Goal: Communication & Community: Answer question/provide support

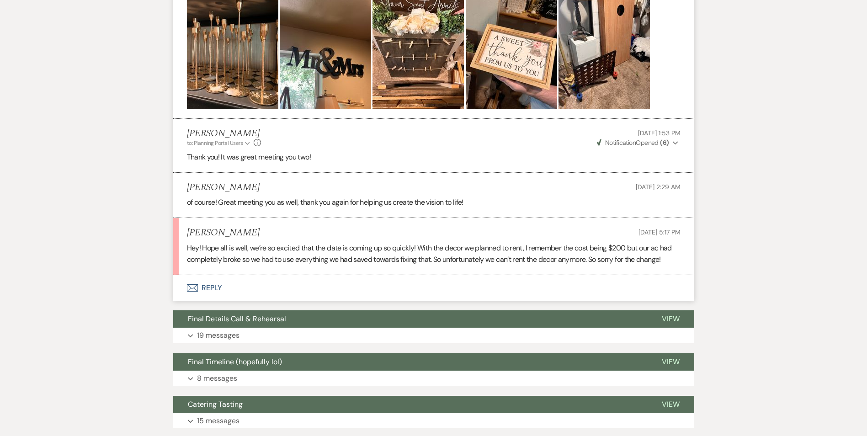
click at [204, 275] on button "Envelope Reply" at bounding box center [433, 288] width 521 height 26
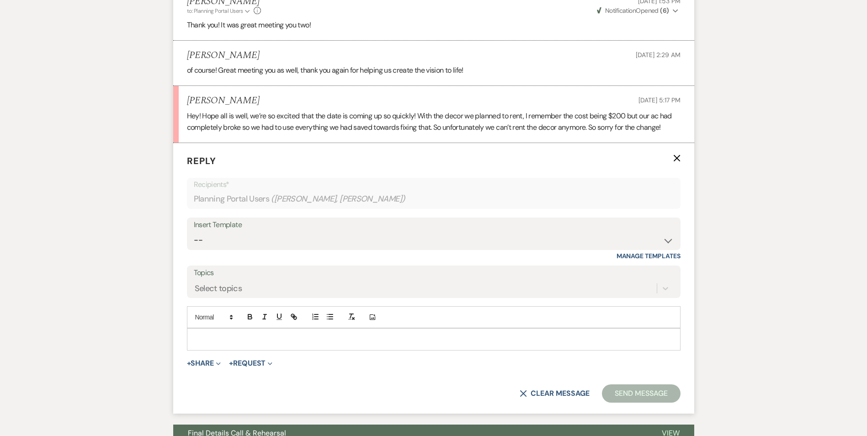
scroll to position [473, 0]
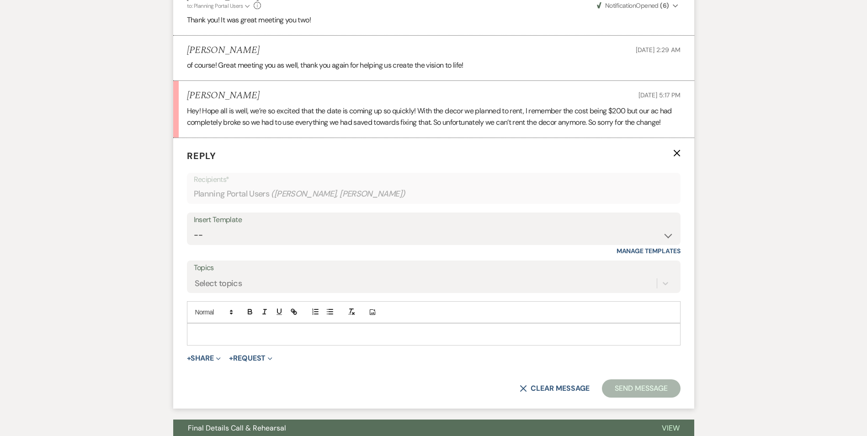
click at [214, 329] on p at bounding box center [433, 334] width 479 height 10
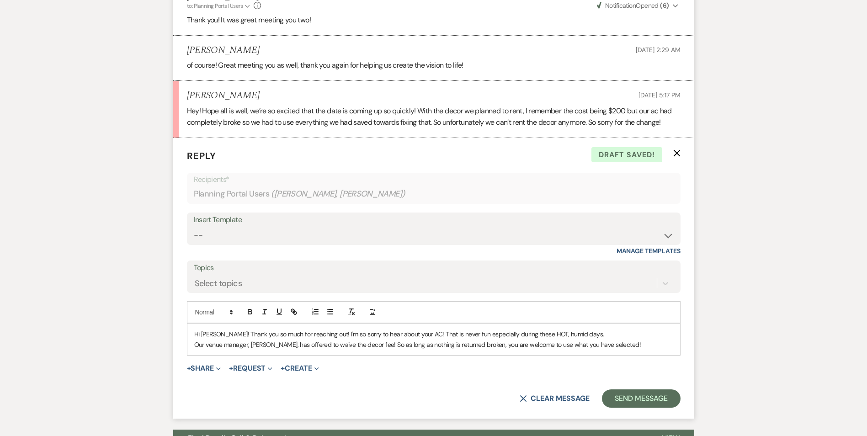
drag, startPoint x: 359, startPoint y: 321, endPoint x: 367, endPoint y: 323, distance: 8.9
click at [359, 339] on p "Our venue manager, Bri, has offered to waive the decor fee! So as long as nothi…" at bounding box center [433, 344] width 479 height 10
drag, startPoint x: 366, startPoint y: 322, endPoint x: 354, endPoint y: 325, distance: 12.9
click at [354, 339] on p "Our venue manager, Bri, has offered to waive the decor fee! So as long as nothi…" at bounding box center [433, 344] width 479 height 10
drag, startPoint x: 382, startPoint y: 322, endPoint x: 355, endPoint y: 322, distance: 27.4
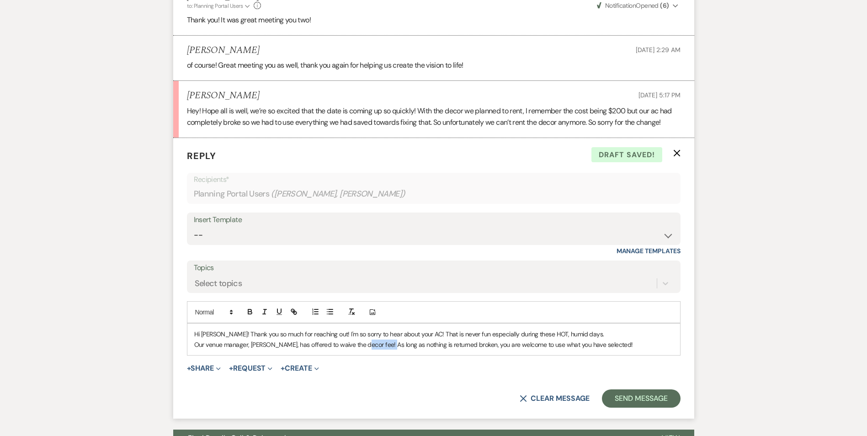
click at [355, 339] on p "Our venue manager, Bri, has offered to waive the decor fee! As long as nothing …" at bounding box center [433, 344] width 479 height 10
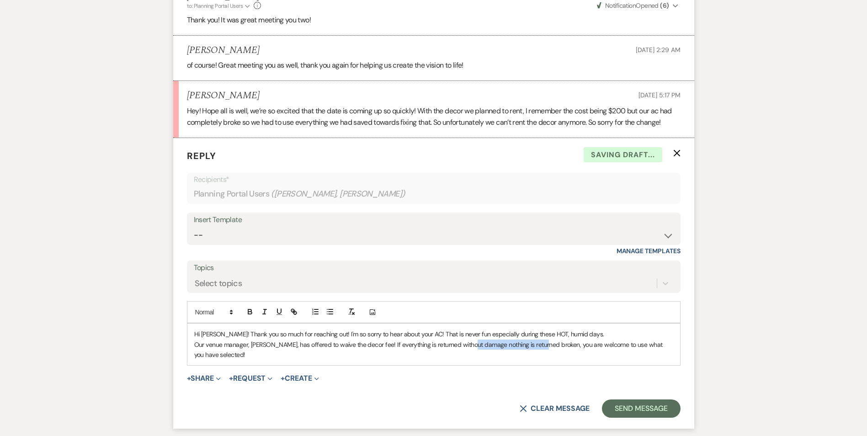
drag, startPoint x: 538, startPoint y: 324, endPoint x: 466, endPoint y: 324, distance: 71.3
click at [466, 339] on p "Our venue manager, Bri, has offered to waive the decor fee! If everything is re…" at bounding box center [433, 349] width 479 height 21
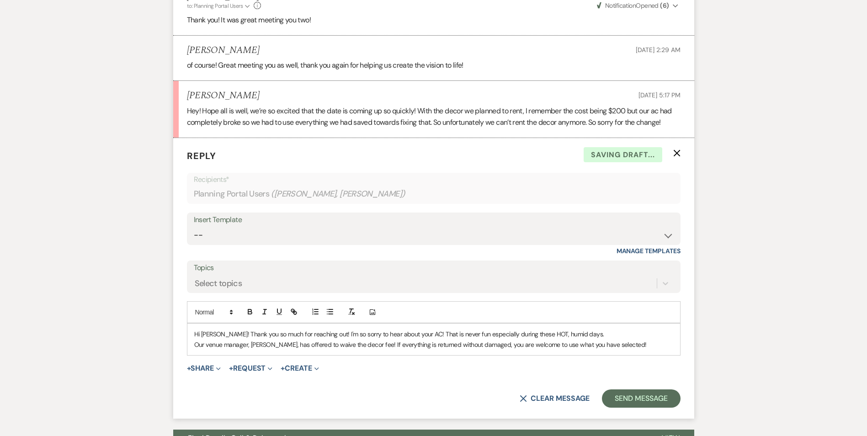
click at [608, 339] on p "Our venue manager, Bri, has offered to waive the decor fee! If everything is re…" at bounding box center [433, 344] width 479 height 10
click at [572, 339] on p "Our venue manager, Bri, has offered to waive the decor fee! If everything is re…" at bounding box center [433, 344] width 479 height 10
click at [576, 339] on p "Our venue manager, Bri, has offered to waive the decor fee! If everything is re…" at bounding box center [433, 344] width 479 height 10
click at [632, 339] on p "Our venue manager, Bri, has offered to waive the decor fee! If everything is re…" at bounding box center [433, 344] width 479 height 10
click at [230, 329] on p "Hi Harmony! Thank you so much for reaching out! I'm so sorry to hear about your…" at bounding box center [433, 334] width 479 height 10
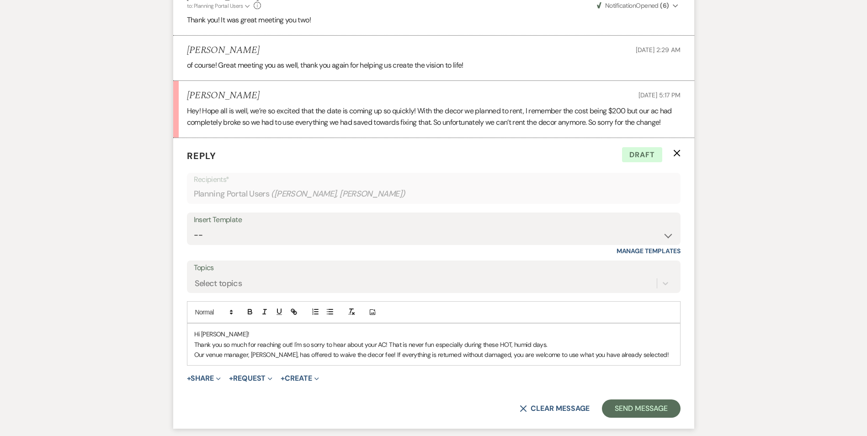
click at [635, 349] on p "Our venue manager, Bri, has offered to waive the decor fee! If everything is re…" at bounding box center [433, 354] width 479 height 10
click at [639, 399] on button "Send Message" at bounding box center [641, 408] width 78 height 18
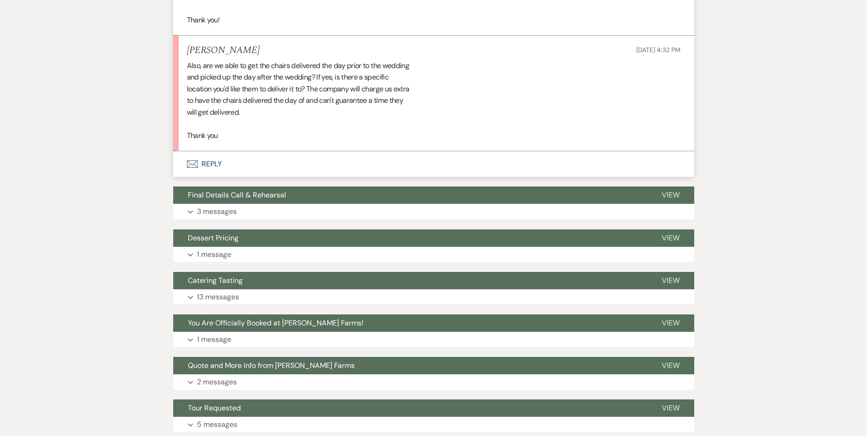
scroll to position [1115, 0]
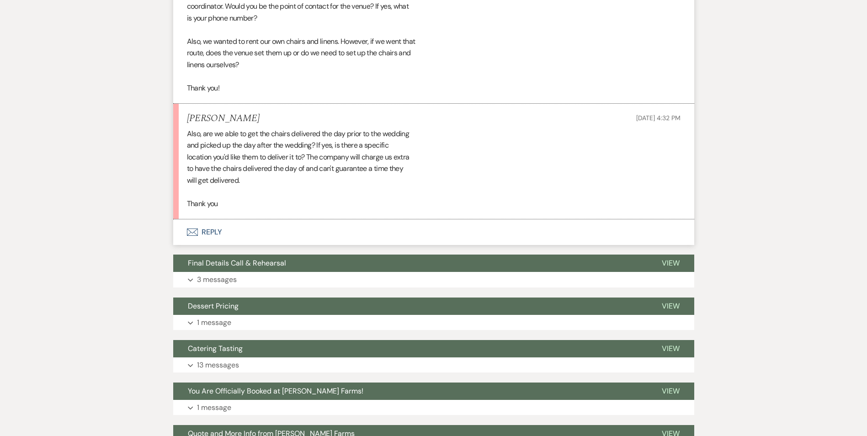
click at [213, 227] on button "Envelope Reply" at bounding box center [433, 232] width 521 height 26
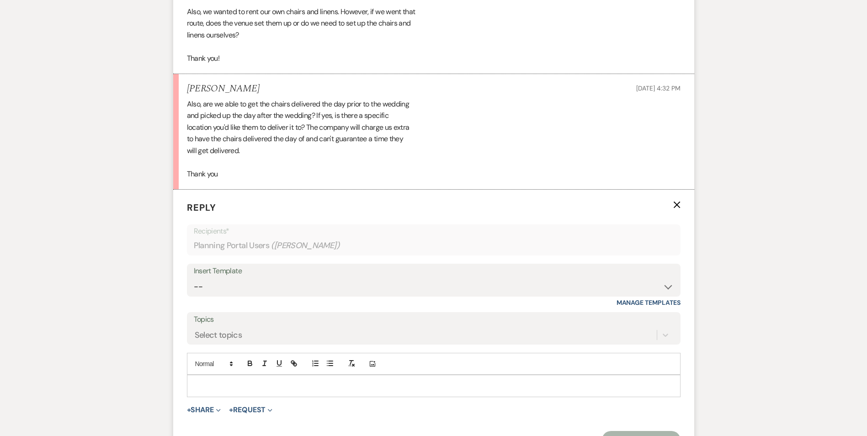
scroll to position [1161, 0]
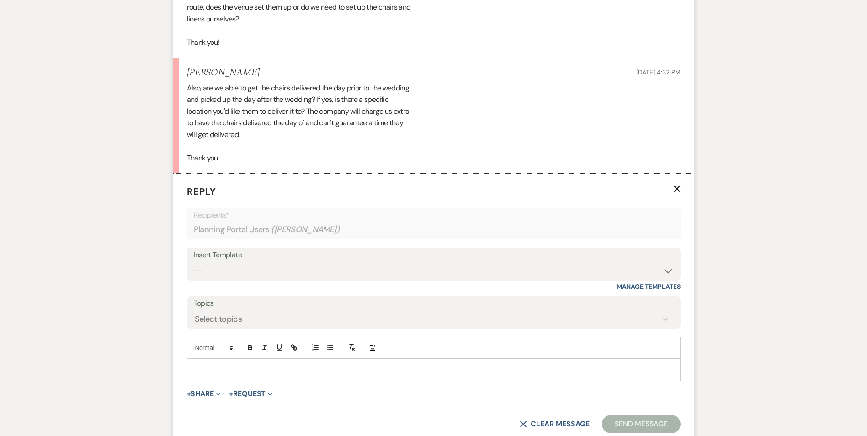
click at [218, 365] on p at bounding box center [433, 370] width 479 height 10
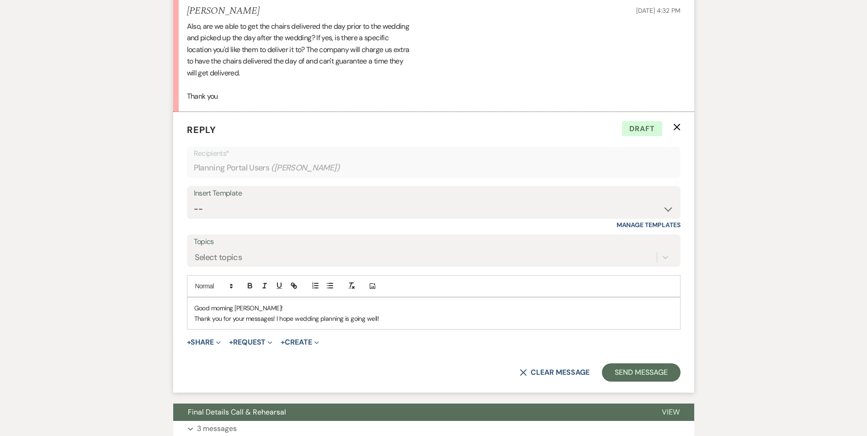
scroll to position [1206, 0]
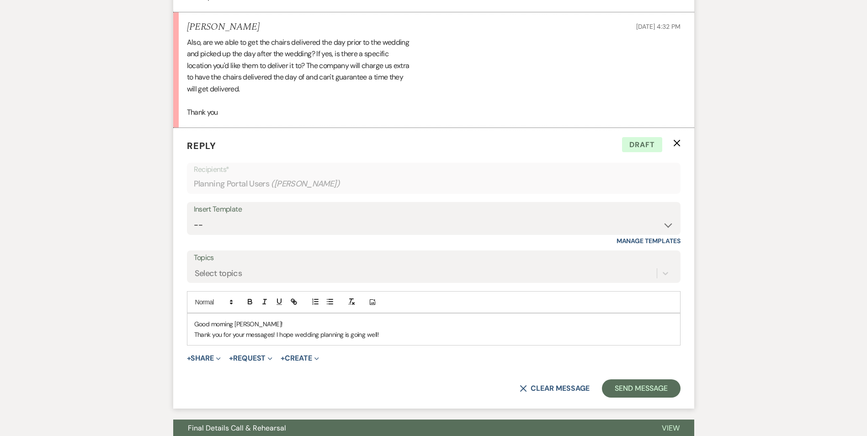
click at [190, 26] on h5 "Ioana Tomoiu" at bounding box center [223, 26] width 73 height 11
drag, startPoint x: 190, startPoint y: 26, endPoint x: 339, endPoint y: 53, distance: 151.2
click at [339, 53] on div "Also, are we able to get the chairs delivered the day prior to the wedding and …" at bounding box center [433, 78] width 493 height 82
drag, startPoint x: 254, startPoint y: 85, endPoint x: 240, endPoint y: 94, distance: 16.2
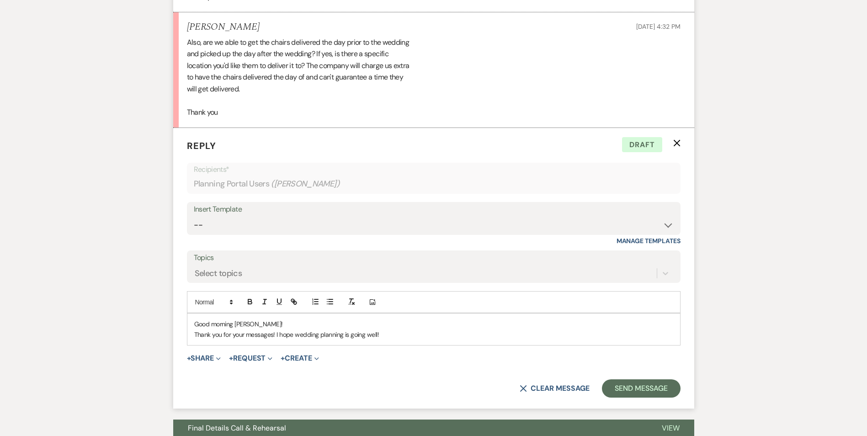
click at [240, 94] on div "Also, are we able to get the chairs delivered the day prior to the wedding and …" at bounding box center [433, 78] width 493 height 82
click at [245, 91] on div "Also, are we able to get the chairs delivered the day prior to the wedding and …" at bounding box center [433, 78] width 493 height 82
click at [220, 114] on div "Also, are we able to get the chairs delivered the day prior to the wedding and …" at bounding box center [433, 78] width 493 height 82
drag, startPoint x: 222, startPoint y: 113, endPoint x: 226, endPoint y: 118, distance: 6.5
click at [226, 118] on li "Ioana Tomoiu Sep 12, 2025, 4:32 PM Also, are we able to get the chairs delivere…" at bounding box center [433, 70] width 521 height 116
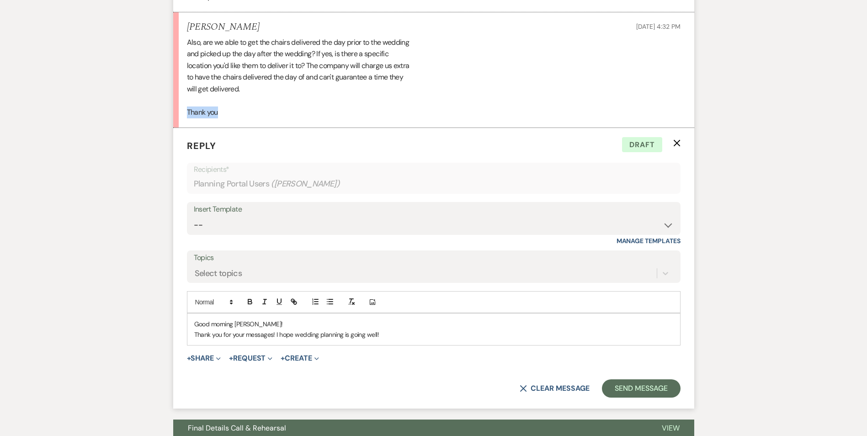
drag, startPoint x: 220, startPoint y: 113, endPoint x: 181, endPoint y: 114, distance: 39.3
click at [181, 114] on li "Ioana Tomoiu Sep 12, 2025, 4:32 PM Also, are we able to get the chairs delivere…" at bounding box center [433, 70] width 521 height 116
click at [376, 334] on p "Thank you for your messages! I hope wedding planning is going well!" at bounding box center [433, 334] width 479 height 10
click at [402, 336] on p "Thank you for your messages! I hope wedding planning is going well!" at bounding box center [433, 334] width 479 height 10
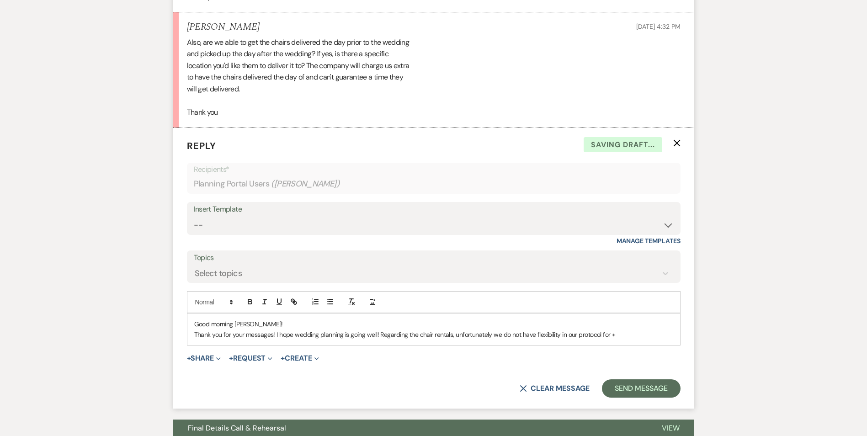
click at [619, 330] on p "Thank you for your messages! I hope wedding planning is going well! Regarding t…" at bounding box center [433, 334] width 479 height 10
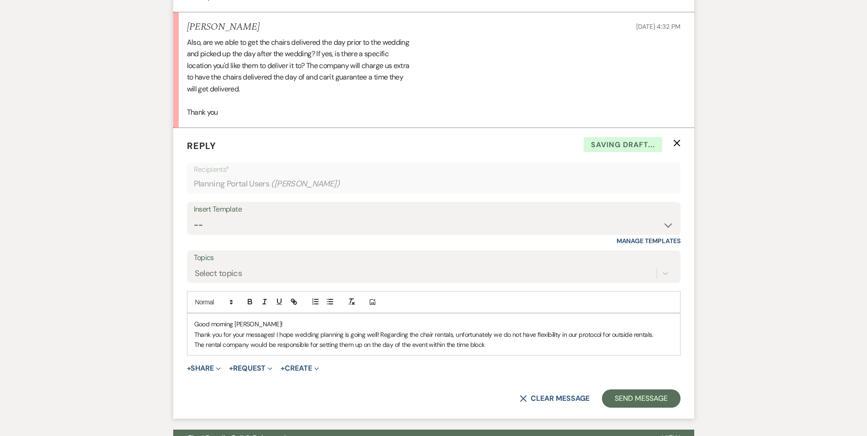
click at [454, 343] on p "The rental company would be responsible for setting them up on the day of the e…" at bounding box center [433, 344] width 479 height 10
click at [581, 348] on p "The rental company would be responsible for setting them up on the day of the e…" at bounding box center [433, 344] width 479 height 10
click at [379, 335] on p "Thank you for your messages! I hope wedding planning is going well! Regarding t…" at bounding box center [433, 334] width 479 height 10
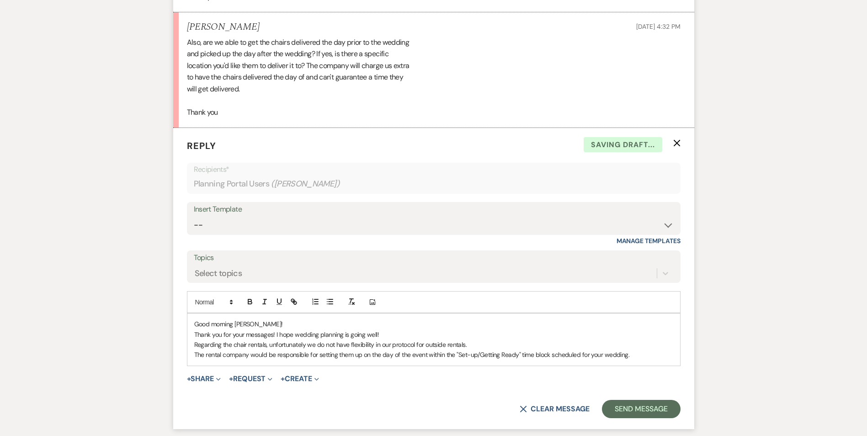
click at [643, 354] on p "The rental company would be responsible for setting them up on the day of the e…" at bounding box center [433, 354] width 479 height 10
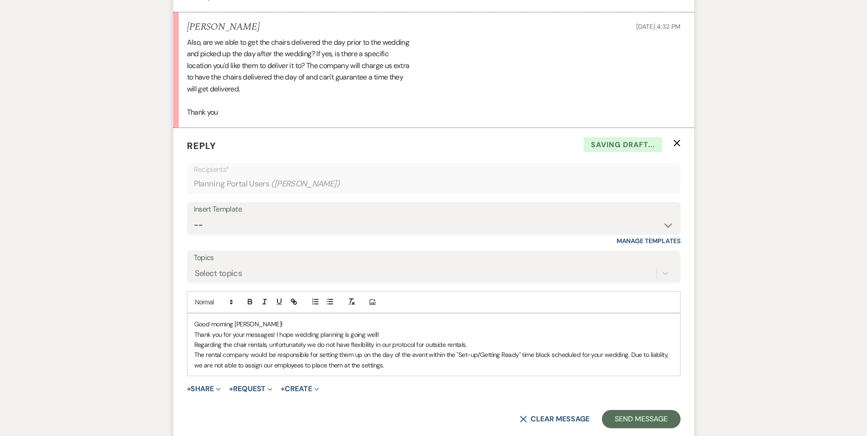
click at [655, 355] on p "The rental company would be responsible for setting them up on the day of the e…" at bounding box center [433, 359] width 479 height 21
click at [386, 370] on p "The rental company would be responsible for setting them up on the day of the e…" at bounding box center [433, 359] width 479 height 21
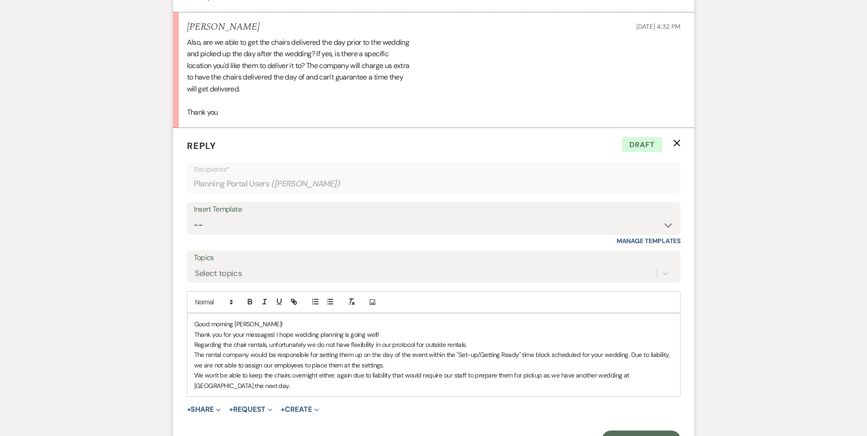
click at [256, 354] on p "The rental company would be responsible for setting them up on the day of the e…" at bounding box center [433, 359] width 479 height 21
drag, startPoint x: 275, startPoint y: 356, endPoint x: 251, endPoint y: 356, distance: 24.2
click at [251, 356] on p "The rental company would be responsible for setting them up on the day of the e…" at bounding box center [433, 359] width 479 height 21
click at [281, 357] on p "The rental company would be responsible for setting them up on the day of the e…" at bounding box center [433, 359] width 479 height 21
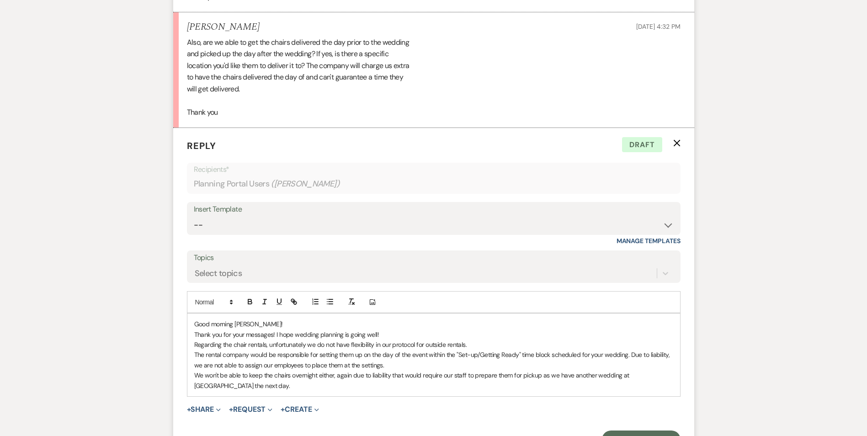
click at [302, 354] on p "The rental company would be responsible for setting them up on the day of the e…" at bounding box center [433, 359] width 479 height 21
click at [394, 354] on p "The rental company would be responsible for setting them up on the day of the e…" at bounding box center [433, 359] width 479 height 21
click at [426, 354] on p "The rental company would be responsible for setting them up on the day of the e…" at bounding box center [433, 359] width 479 height 21
click at [249, 353] on p "The rental company would be responsible for setting them up on the day of the e…" at bounding box center [433, 359] width 479 height 21
click at [321, 376] on p "We won't be able to keep the chairs overnight either, again due to liability th…" at bounding box center [433, 380] width 479 height 21
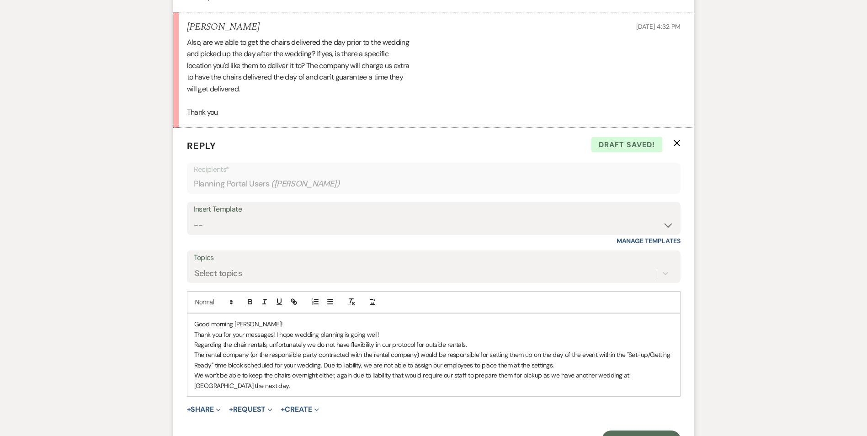
click at [242, 365] on p "The rental company (or the responsible party contracted with the rental company…" at bounding box center [433, 359] width 479 height 21
click at [322, 366] on p "The rental company (or the responsible party contracted with the rental company…" at bounding box center [433, 359] width 479 height 21
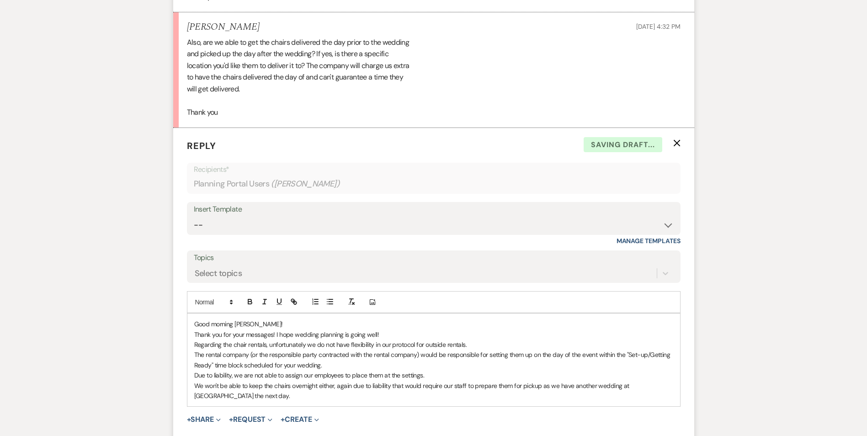
click at [422, 376] on p "Due to liability, we are not able to assign our employees to place them at the …" at bounding box center [433, 375] width 479 height 10
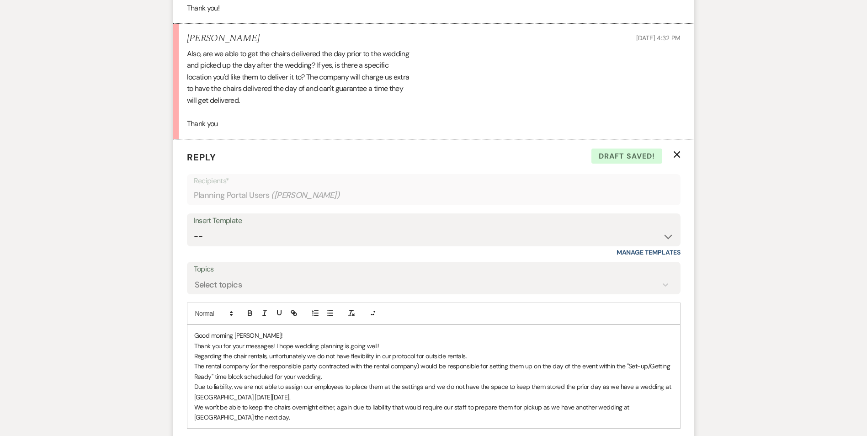
scroll to position [1416, 0]
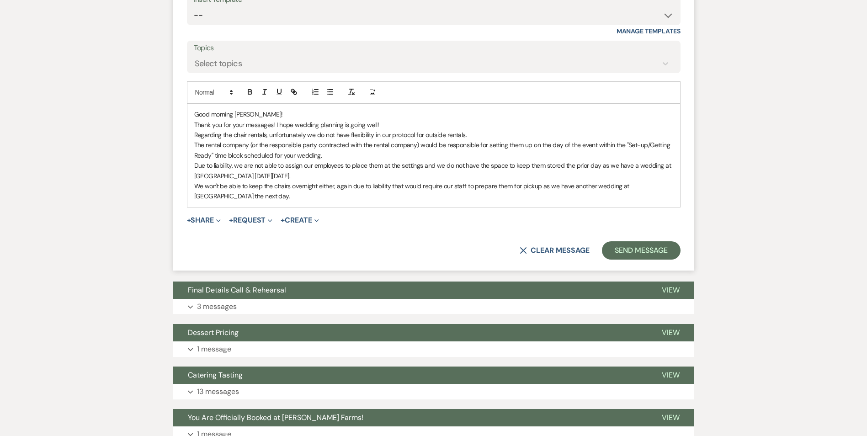
click at [245, 198] on p "We won't be able to keep the chairs overnight either, again due to liability th…" at bounding box center [433, 191] width 479 height 21
click at [260, 113] on p "Good morning Ioana!" at bounding box center [433, 114] width 479 height 10
click at [192, 145] on div "Good morning Ioana! Thank you for your messages! I hope wedding planning is goi…" at bounding box center [433, 155] width 492 height 103
drag, startPoint x: 418, startPoint y: 145, endPoint x: 250, endPoint y: 146, distance: 168.6
click at [250, 146] on p "The rental company (or the responsible party contracted with the rental company…" at bounding box center [433, 150] width 479 height 21
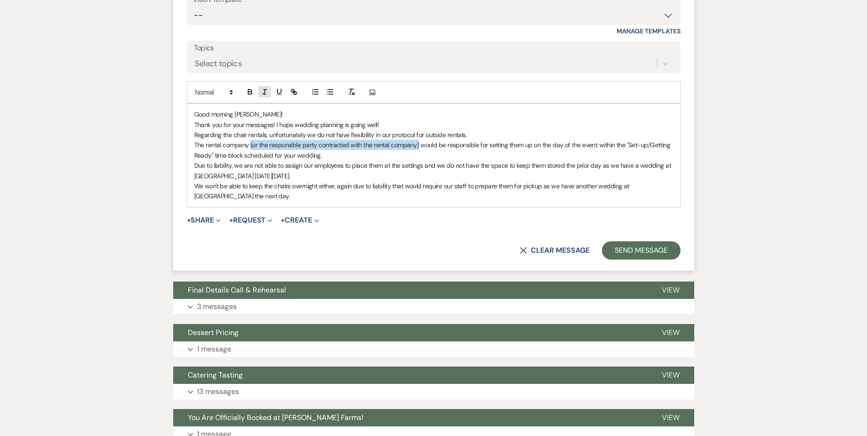
click at [266, 92] on icon "button" at bounding box center [264, 92] width 8 height 8
click at [445, 145] on p "The rental company (or the responsible party contracted with the rental company…" at bounding box center [433, 150] width 479 height 21
drag, startPoint x: 445, startPoint y: 145, endPoint x: 424, endPoint y: 146, distance: 21.0
click at [424, 146] on p "The rental company (or the responsible party contracted with the rental company…" at bounding box center [433, 150] width 479 height 21
click at [242, 196] on p "We won't be able to keep the chairs overnight either, again due to liability th…" at bounding box center [433, 191] width 479 height 21
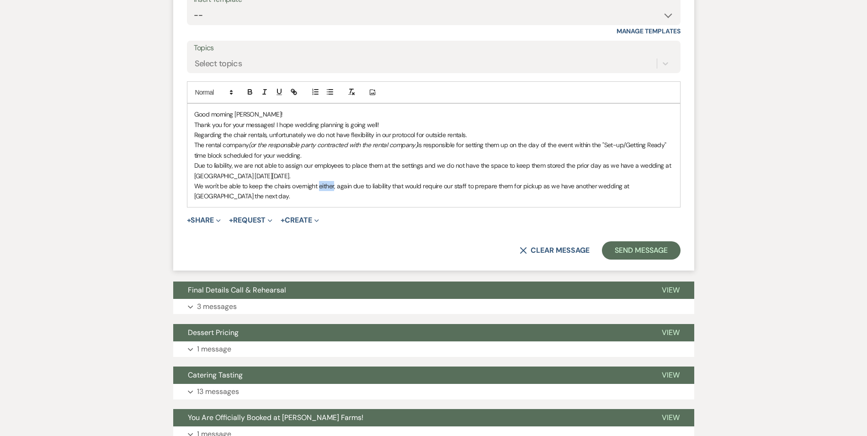
drag, startPoint x: 334, startPoint y: 186, endPoint x: 319, endPoint y: 190, distance: 15.5
click at [319, 190] on p "We won't be able to keep the chairs overnight either, again due to liability th…" at bounding box center [433, 191] width 479 height 21
drag, startPoint x: 377, startPoint y: 186, endPoint x: 365, endPoint y: 185, distance: 12.4
click at [365, 185] on p "We won't be able to keep the chairs overnight after your event, again due to li…" at bounding box center [433, 191] width 479 height 21
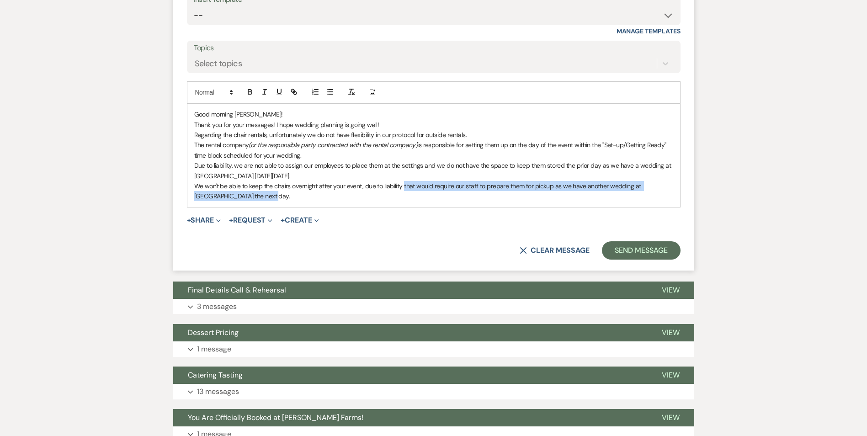
drag, startPoint x: 403, startPoint y: 185, endPoint x: 411, endPoint y: 192, distance: 10.7
click at [411, 192] on p "We won't be able to keep the chairs overnight after your event, due to liabilit…" at bounding box center [433, 191] width 479 height 21
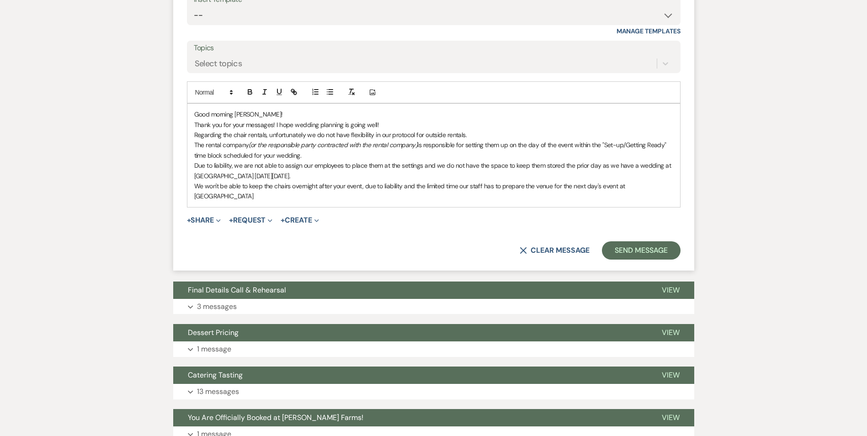
click at [617, 185] on p "We won't be able to keep the chairs overnight after your event, due to liabilit…" at bounding box center [433, 191] width 479 height 21
drag, startPoint x: 617, startPoint y: 187, endPoint x: 601, endPoint y: 188, distance: 15.6
click at [601, 188] on p "We won't be able to keep the chairs overnight after your event, due to liabilit…" at bounding box center [433, 191] width 479 height 21
click at [231, 192] on p "We won't be able to keep the chairs overnight after your event, due to liabilit…" at bounding box center [433, 191] width 479 height 21
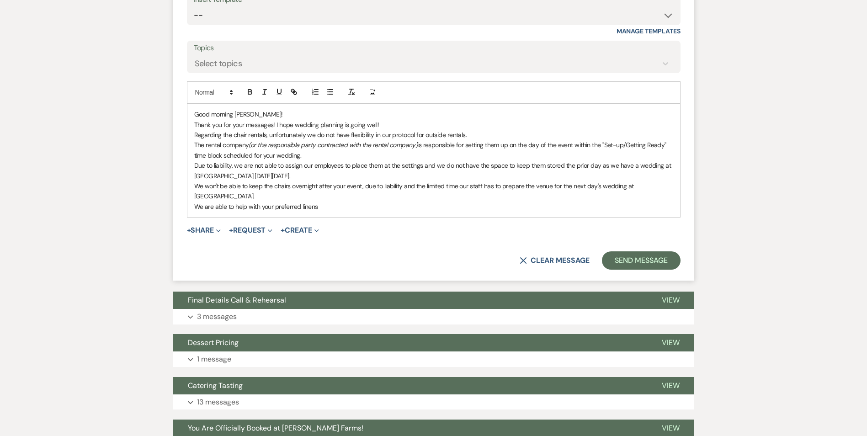
click at [323, 201] on p "We are able to help with your preferred linens" at bounding box center [433, 206] width 479 height 10
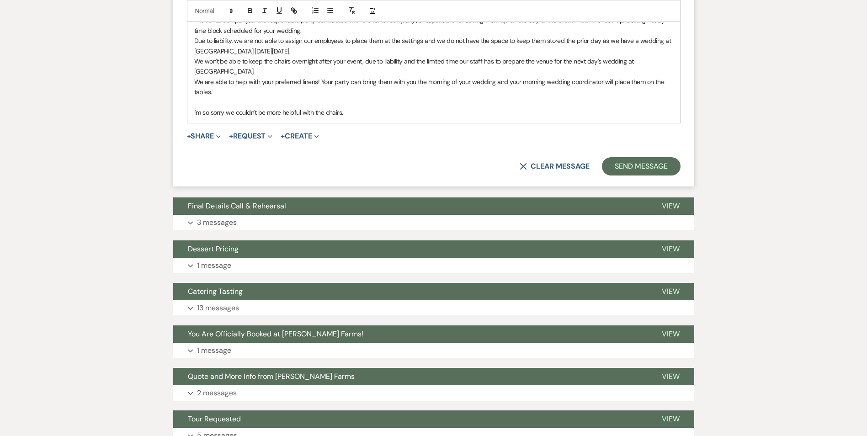
scroll to position [1507, 0]
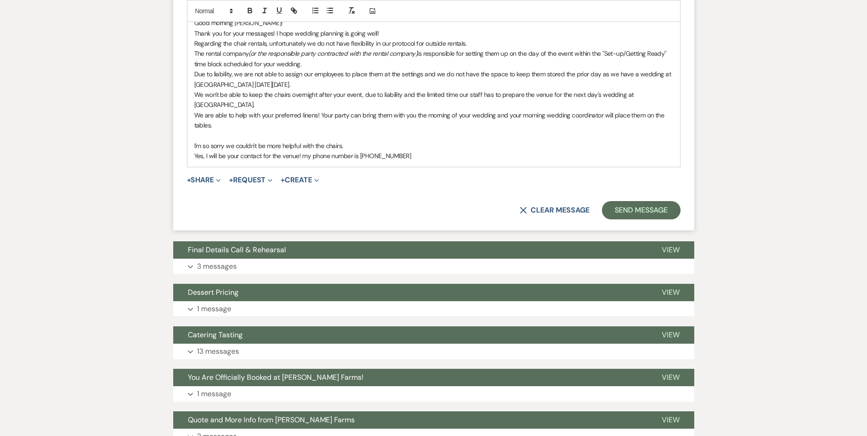
click at [423, 153] on p "Yes, I will be your contact for the venue! my phone number is (602) 576-1828" at bounding box center [433, 156] width 479 height 10
click at [301, 155] on p "Yes, I will be your contact for the venue! my phone number is (602) 576-1828" at bounding box center [433, 156] width 479 height 10
click at [419, 153] on p "Yes, I will be your contact for the venue! my phone number is (602) 576-1828" at bounding box center [433, 156] width 479 height 10
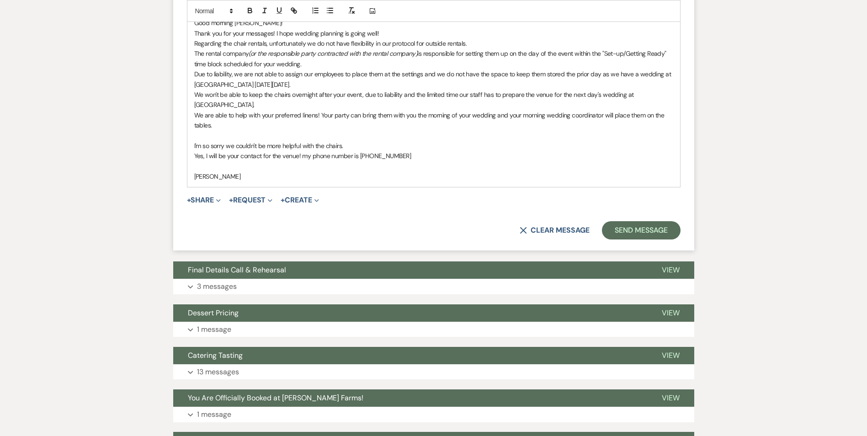
click at [193, 179] on div "Good morning Ioana! Thank you for your messages! I hope wedding planning is goi…" at bounding box center [433, 99] width 492 height 174
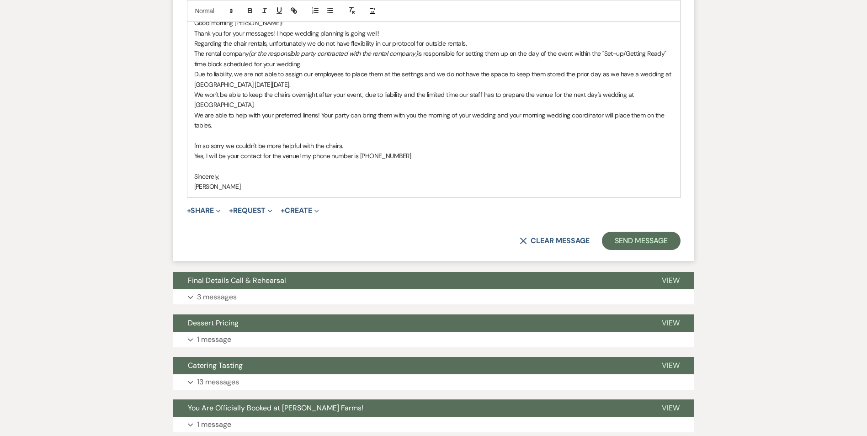
click at [193, 147] on div "Good morning Ioana! Thank you for your messages! I hope wedding planning is goi…" at bounding box center [433, 104] width 492 height 185
click at [350, 144] on p "I'm so sorry we couldn't be more helpful with the chairs." at bounding box center [433, 146] width 479 height 10
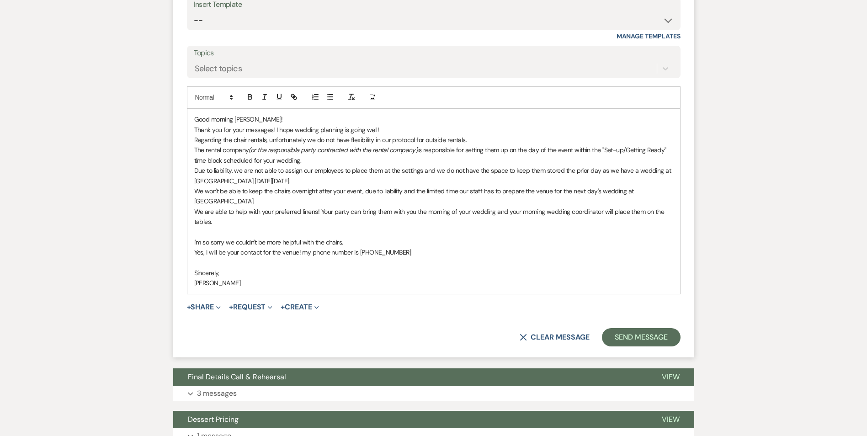
scroll to position [1416, 0]
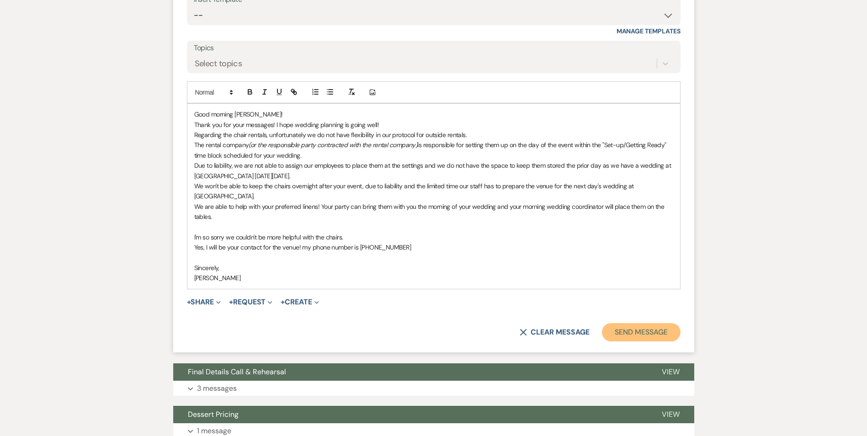
click at [635, 332] on button "Send Message" at bounding box center [641, 332] width 78 height 18
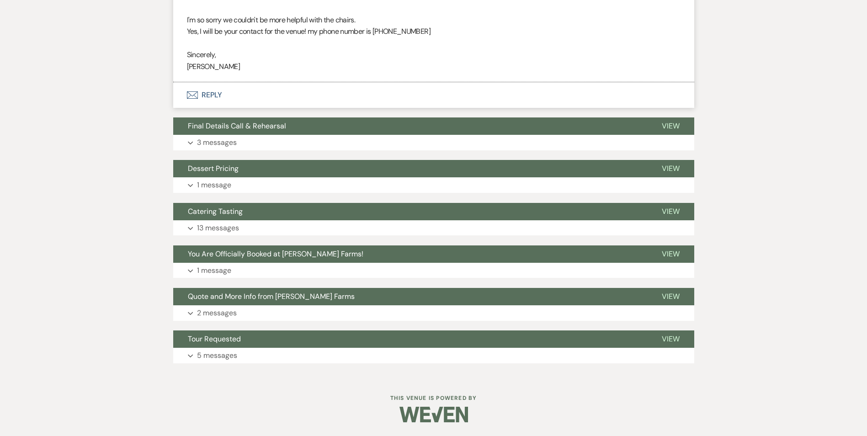
scroll to position [1493, 0]
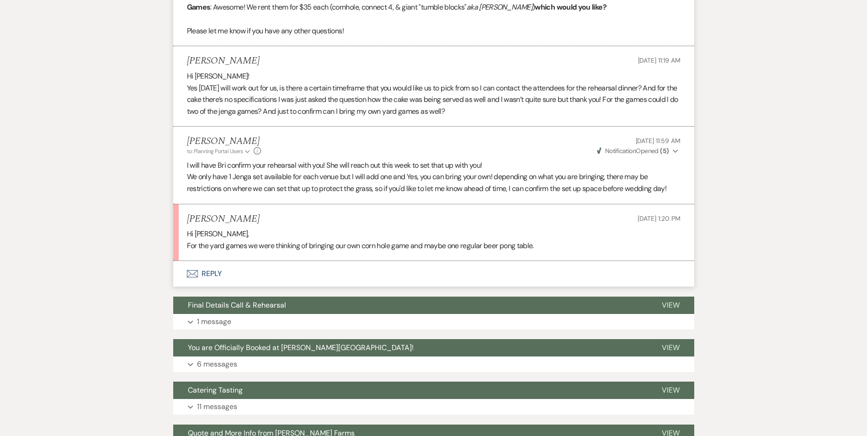
scroll to position [1051, 0]
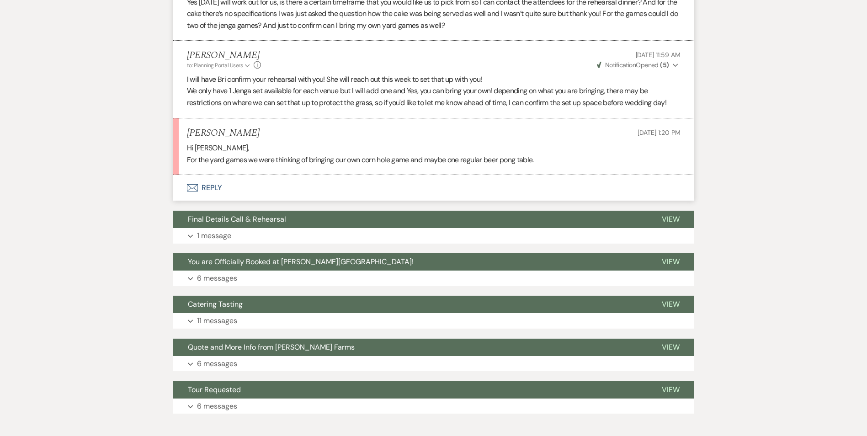
click at [211, 183] on button "Envelope Reply" at bounding box center [433, 188] width 521 height 26
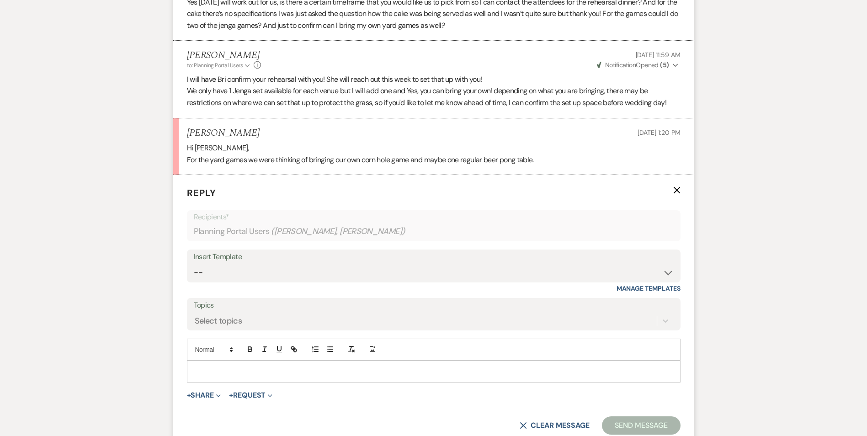
click at [240, 376] on p at bounding box center [433, 371] width 479 height 10
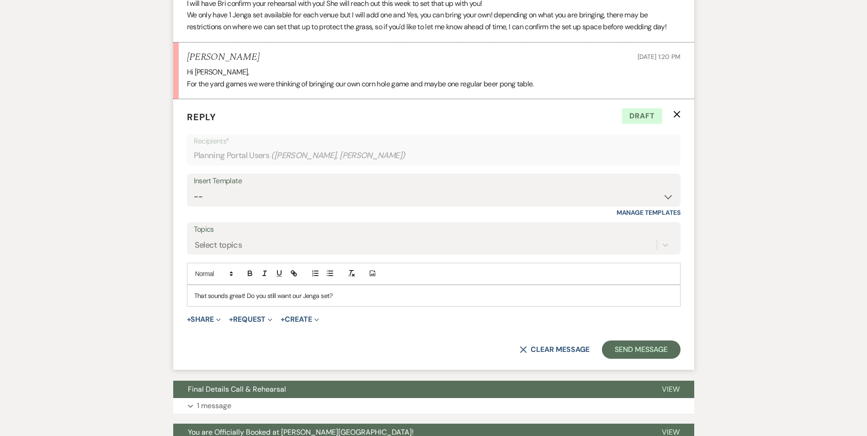
scroll to position [1142, 0]
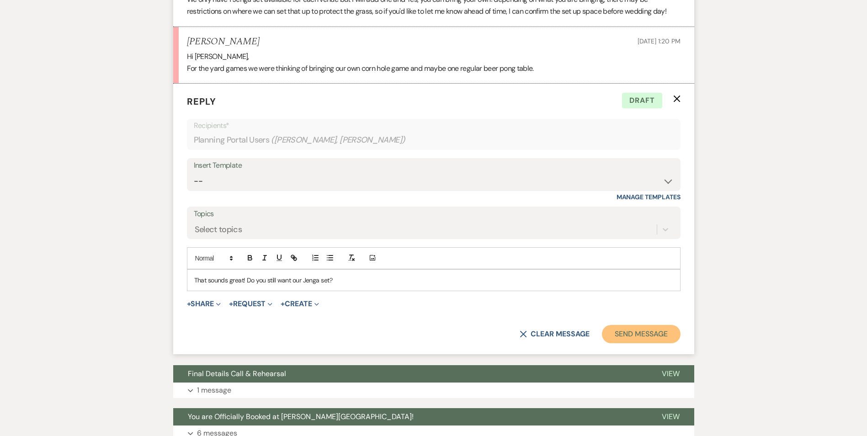
click at [629, 334] on button "Send Message" at bounding box center [641, 334] width 78 height 18
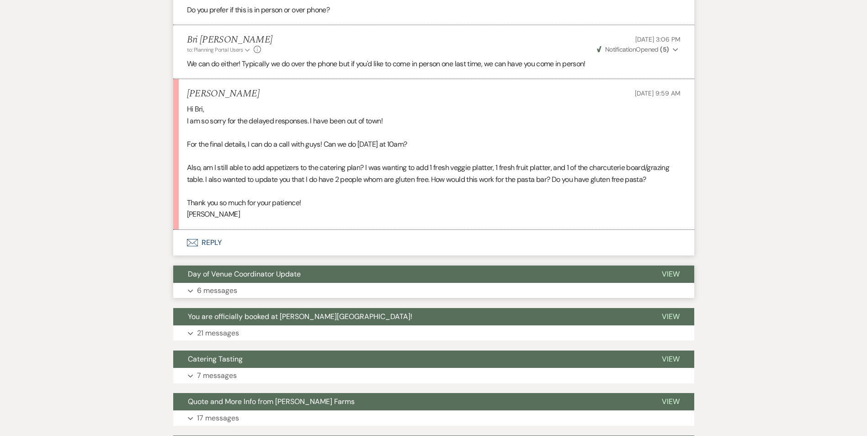
scroll to position [777, 0]
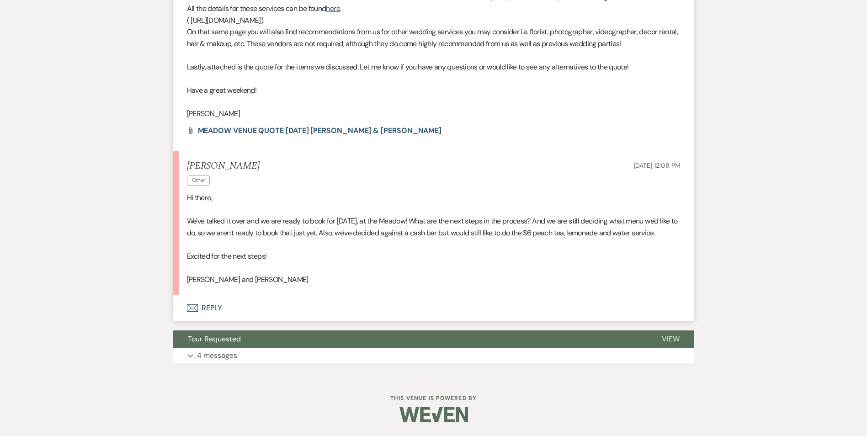
scroll to position [527, 0]
click at [212, 306] on button "Envelope Reply" at bounding box center [433, 308] width 521 height 26
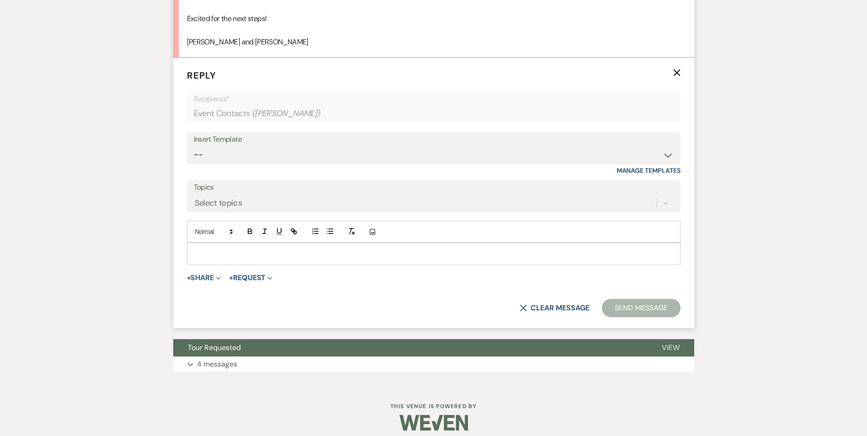
scroll to position [756, 0]
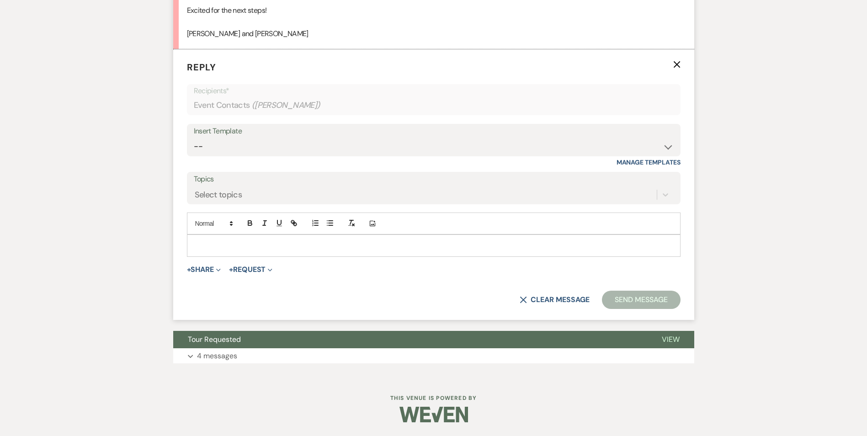
click at [219, 250] on p at bounding box center [433, 245] width 479 height 10
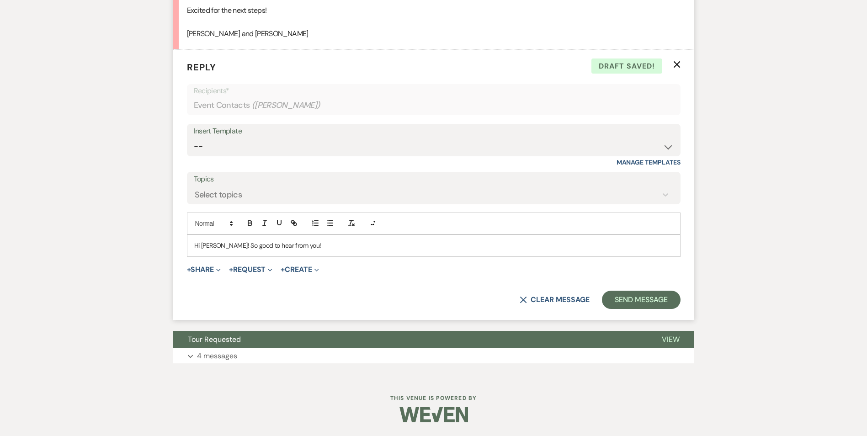
click at [214, 250] on p "Hi [PERSON_NAME]! So good to hear from you!" at bounding box center [433, 245] width 479 height 10
click at [297, 250] on p "Hi [PERSON_NAME] It's so good to hear from you!" at bounding box center [433, 245] width 479 height 10
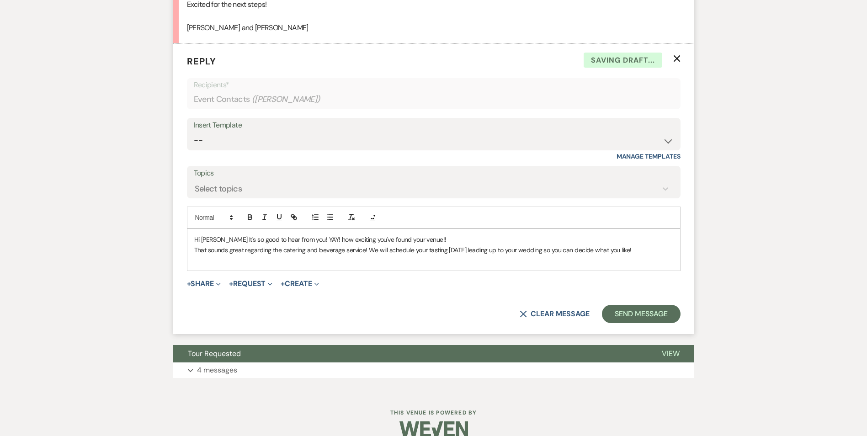
click at [215, 244] on p "Hi [PERSON_NAME] It's so good to hear from you! YAY! how exciting you've found …" at bounding box center [433, 239] width 479 height 10
click at [204, 270] on div "Hi [PERSON_NAME], It's so good to hear from you! YAY! how exciting you've found…" at bounding box center [433, 250] width 492 height 42
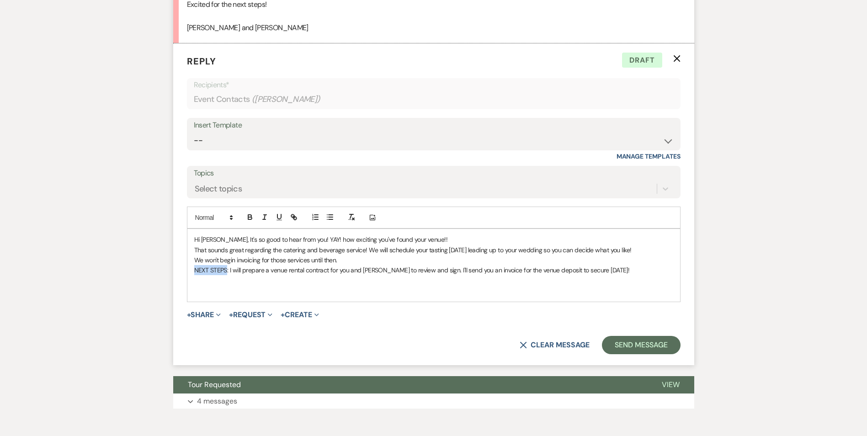
drag, startPoint x: 225, startPoint y: 291, endPoint x: 191, endPoint y: 296, distance: 34.1
click at [191, 296] on div "Hi [PERSON_NAME], It's so good to hear from you! YAY! how exciting you've found…" at bounding box center [433, 265] width 492 height 72
click at [261, 286] on p at bounding box center [433, 280] width 479 height 10
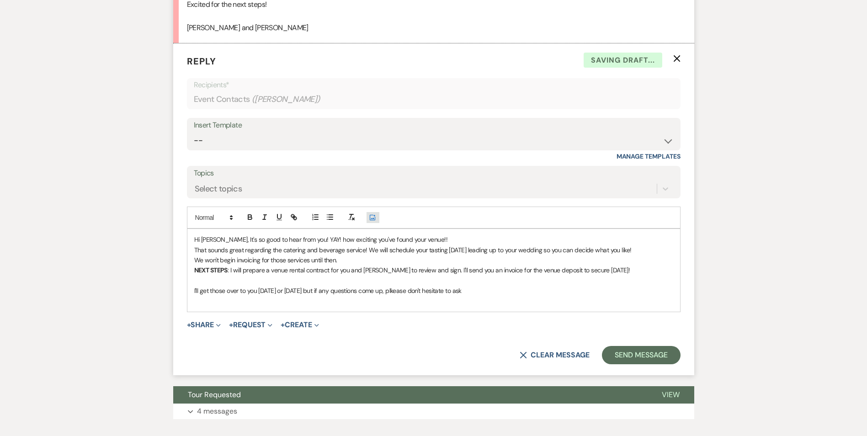
click at [366, 212] on button "Add Photo" at bounding box center [372, 217] width 13 height 11
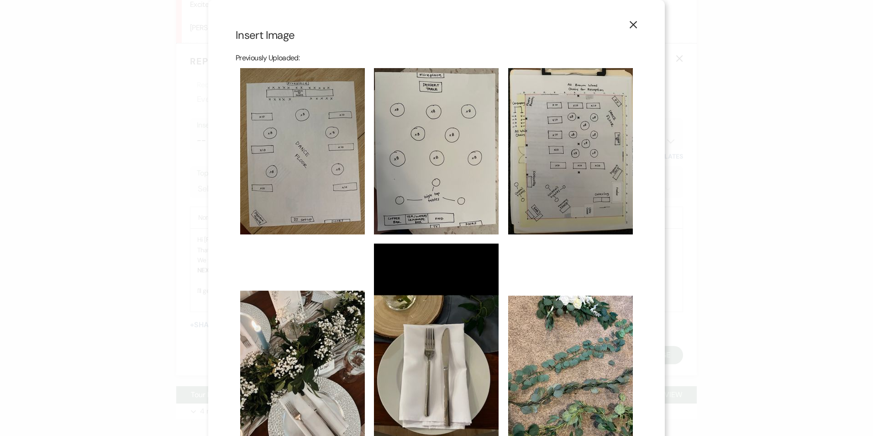
click at [632, 26] on icon "X" at bounding box center [633, 25] width 8 height 8
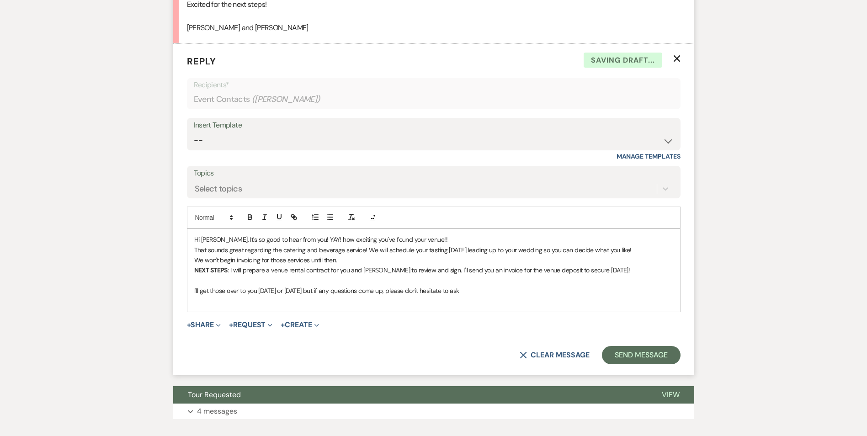
drag, startPoint x: 466, startPoint y: 314, endPoint x: 457, endPoint y: 317, distance: 10.0
click at [457, 296] on p "I'll get those over to you [DATE] or [DATE] but if any questions come up, pleas…" at bounding box center [433, 291] width 479 height 10
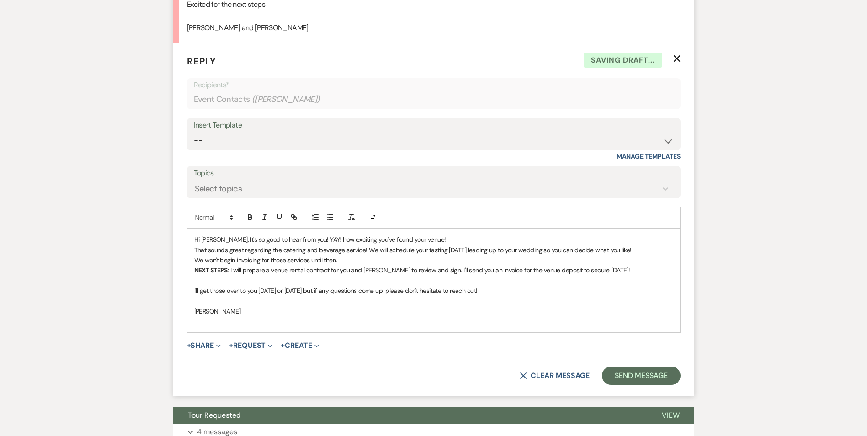
click at [212, 316] on p "[PERSON_NAME]" at bounding box center [433, 311] width 479 height 10
click at [195, 316] on p "[PERSON_NAME]" at bounding box center [433, 311] width 479 height 10
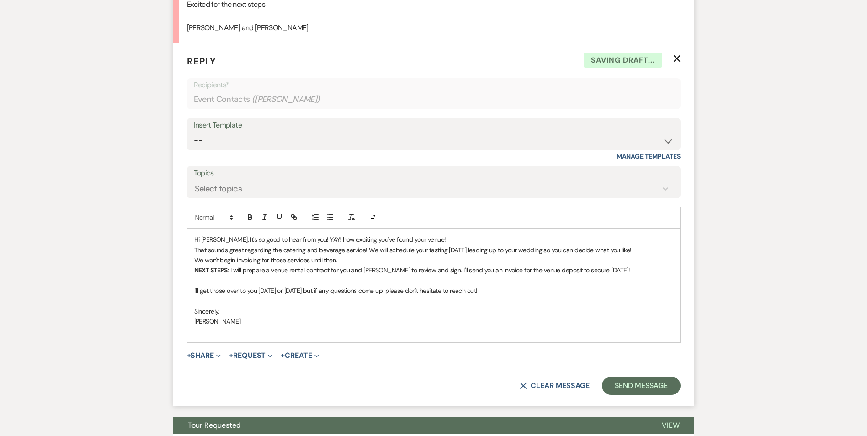
click at [198, 306] on p at bounding box center [433, 301] width 479 height 10
click at [657, 395] on button "Send Message" at bounding box center [641, 385] width 78 height 18
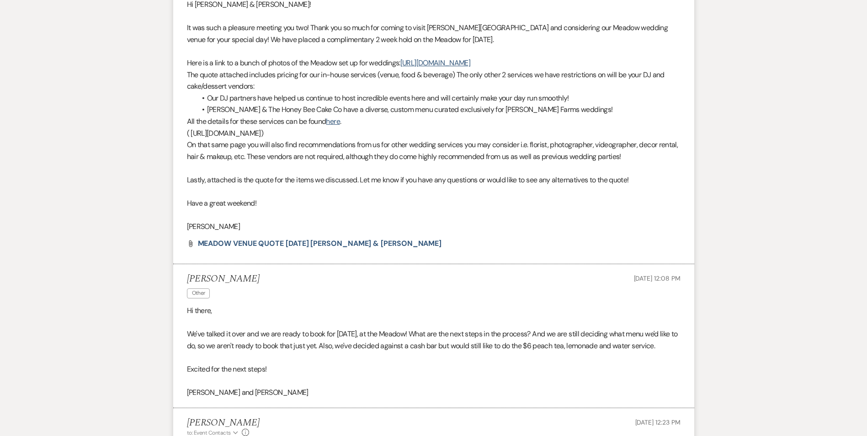
scroll to position [390, 0]
